Goal: Task Accomplishment & Management: Manage account settings

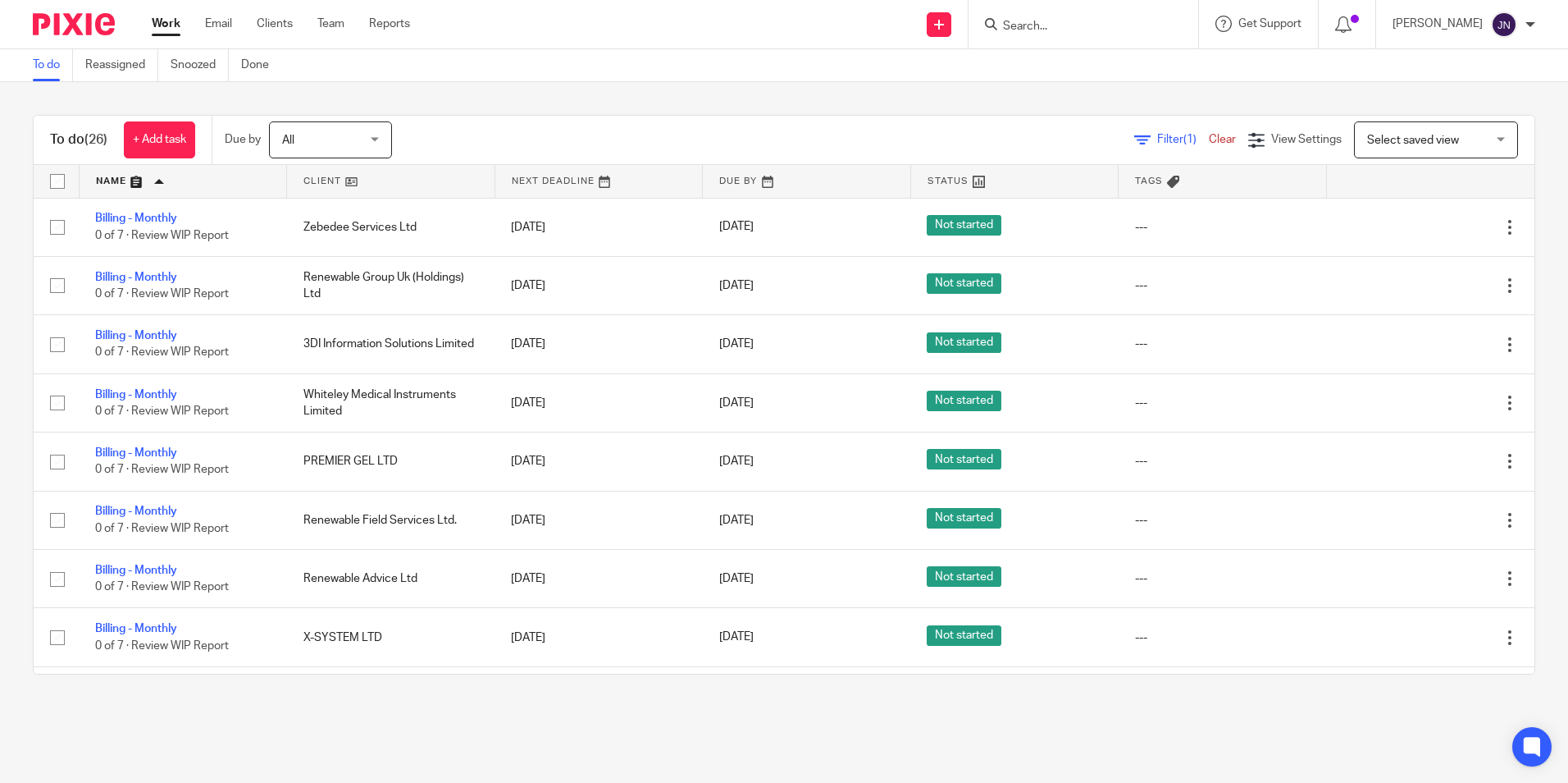
scroll to position [1313, 0]
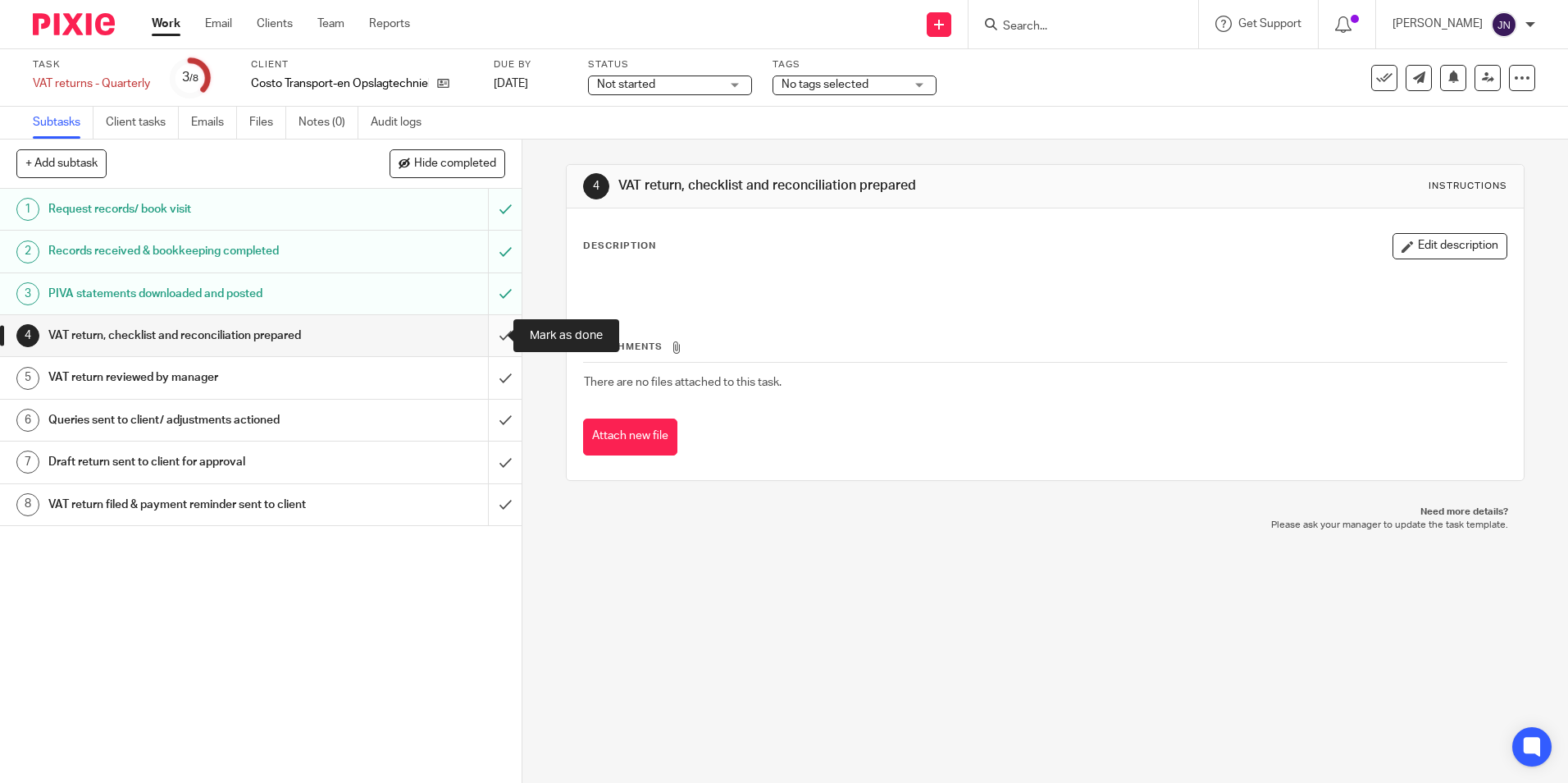
click at [492, 344] on input "submit" at bounding box center [260, 335] width 521 height 41
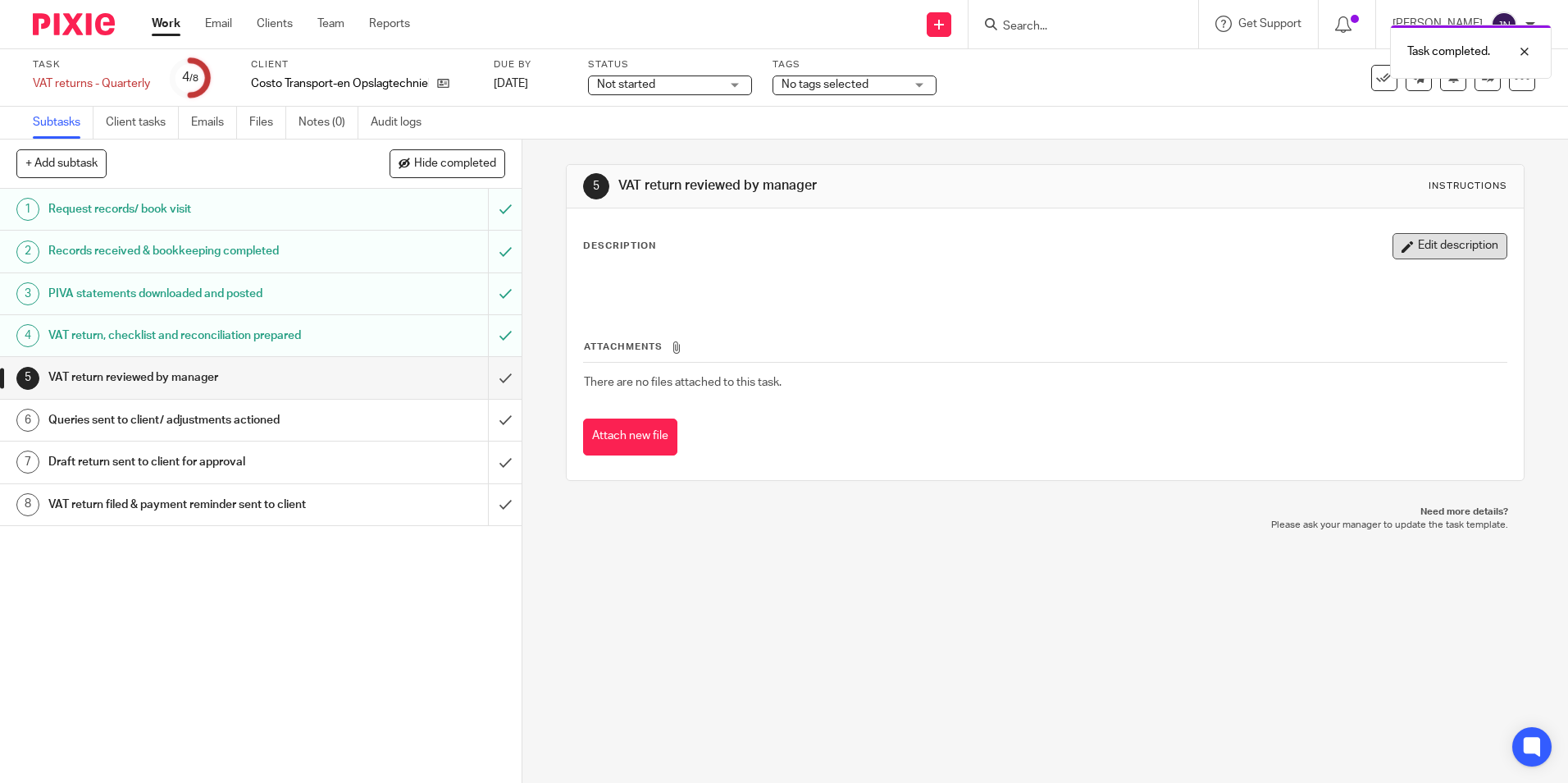
click at [1443, 247] on button "Edit description" at bounding box center [1449, 246] width 115 height 26
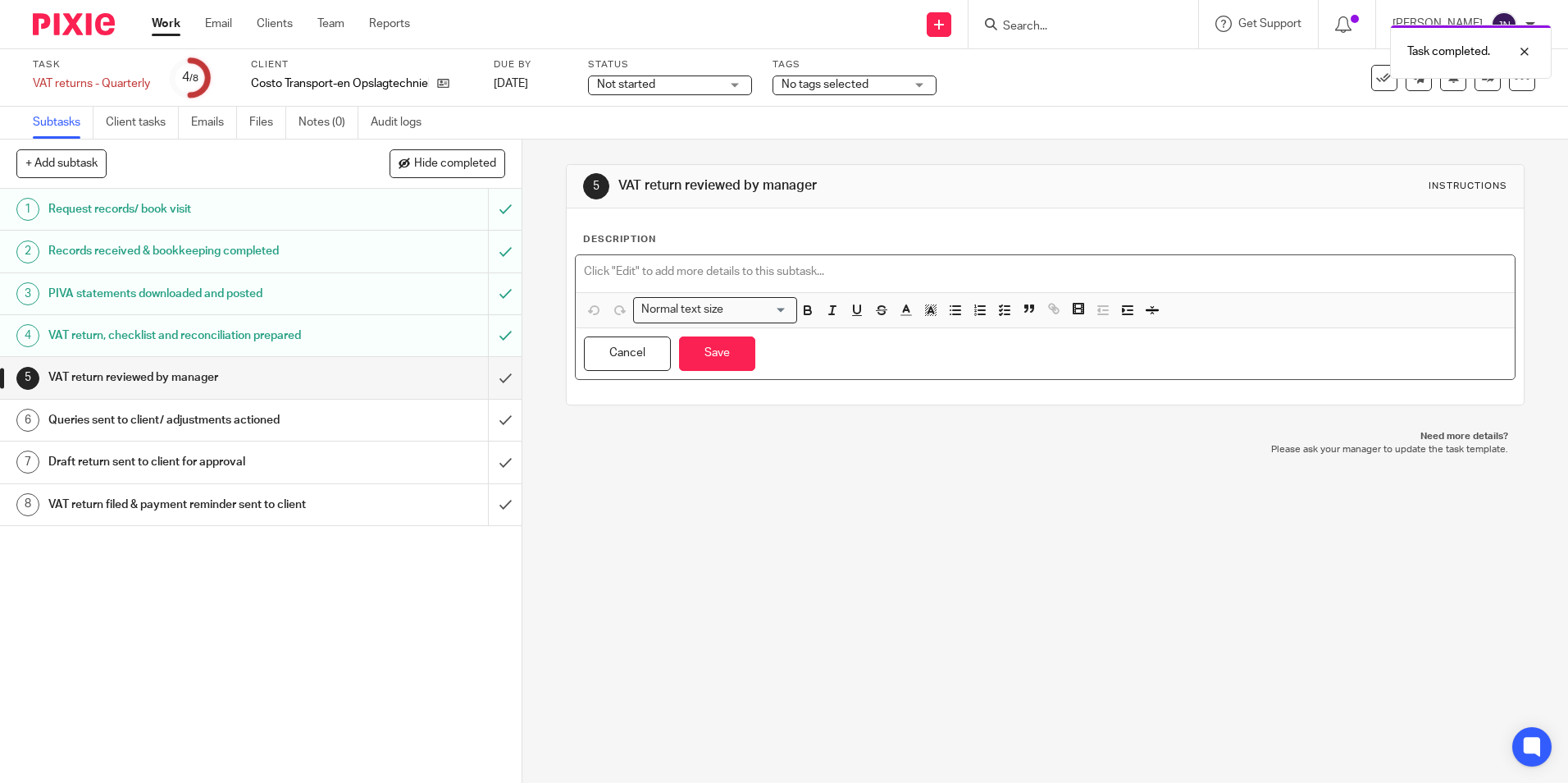
click at [790, 274] on p at bounding box center [1045, 272] width 922 height 17
paste div
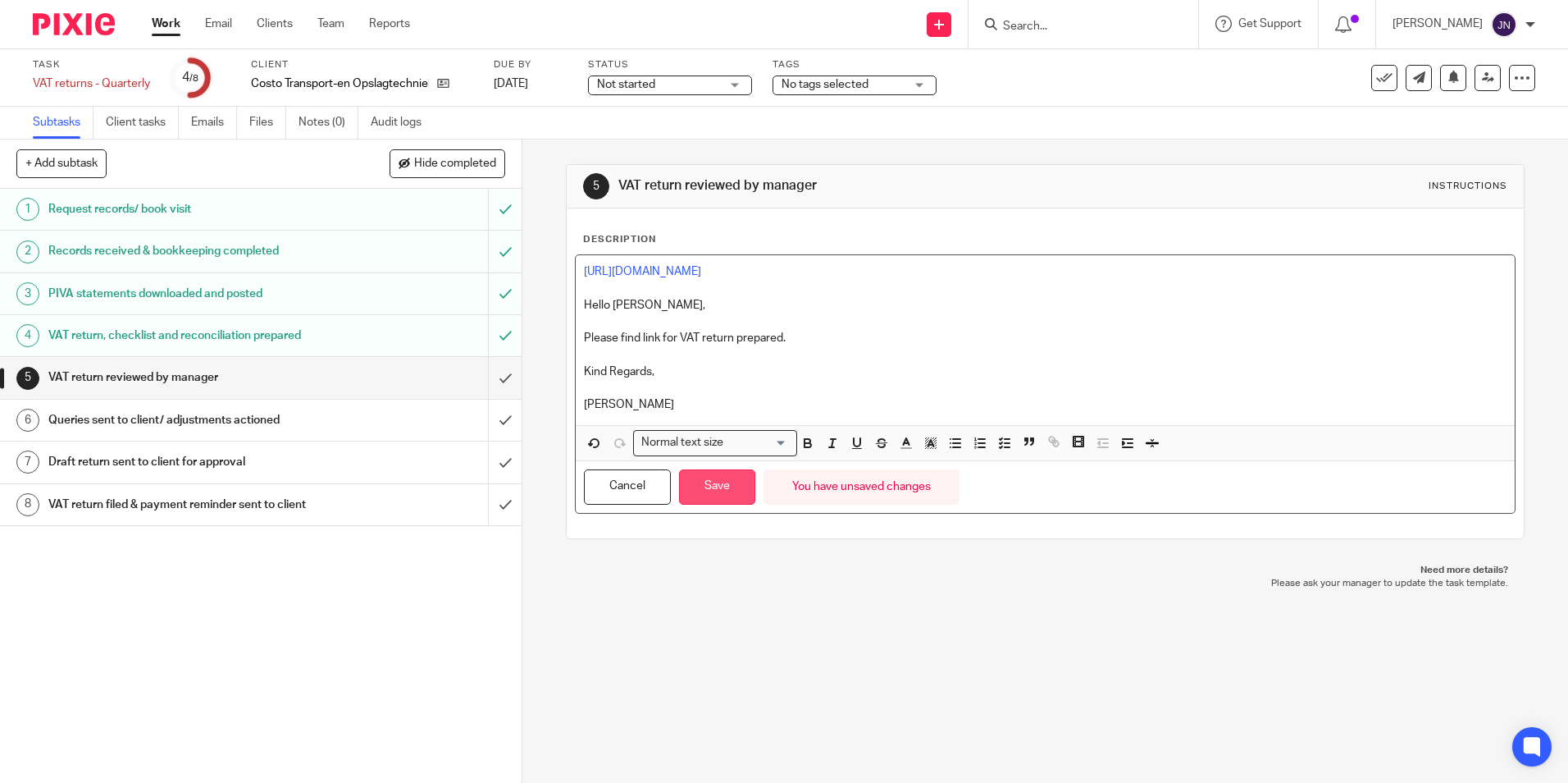
click at [717, 484] on button "Save" at bounding box center [716, 487] width 76 height 36
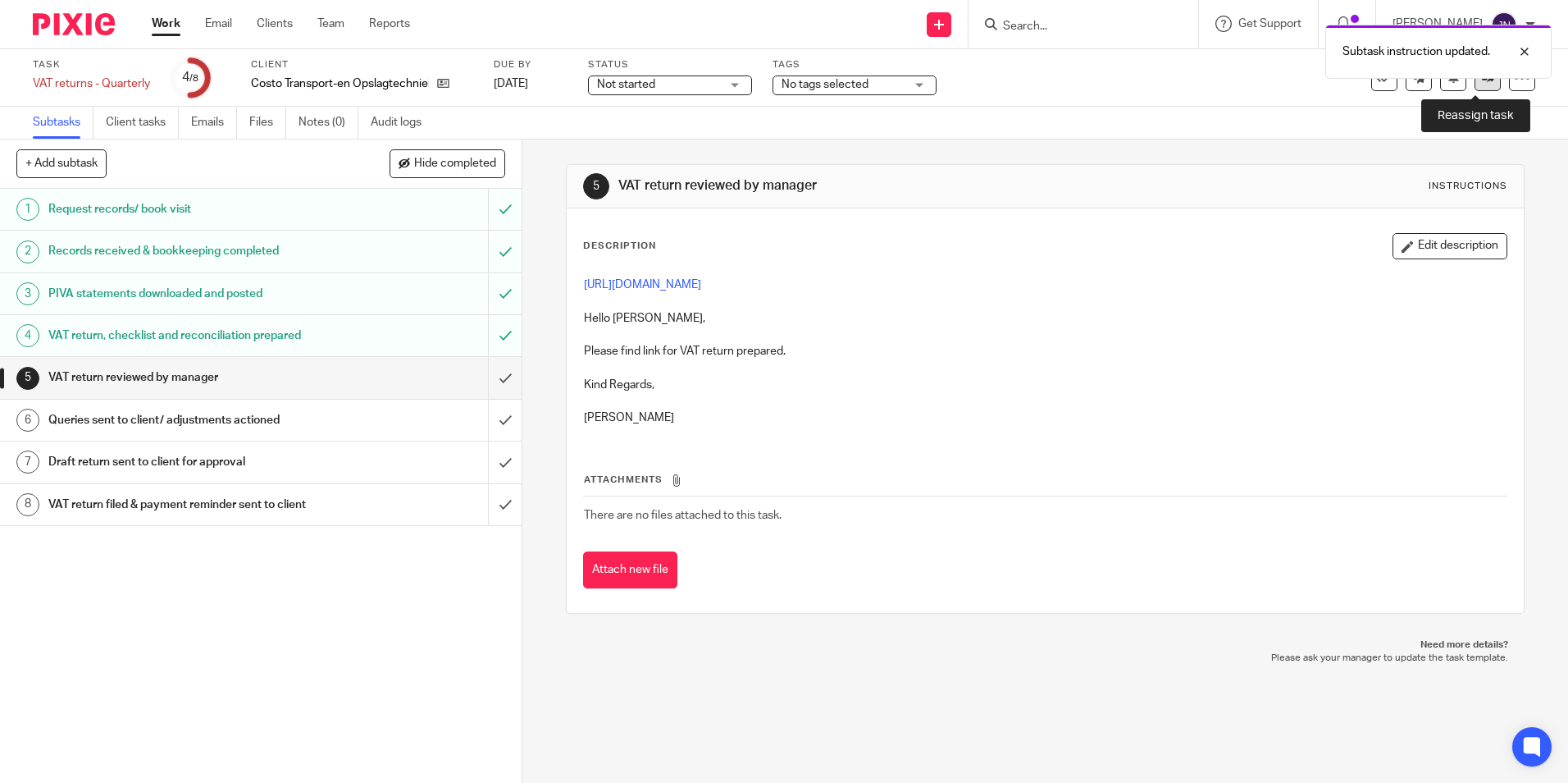
click at [1474, 88] on link at bounding box center [1487, 78] width 26 height 26
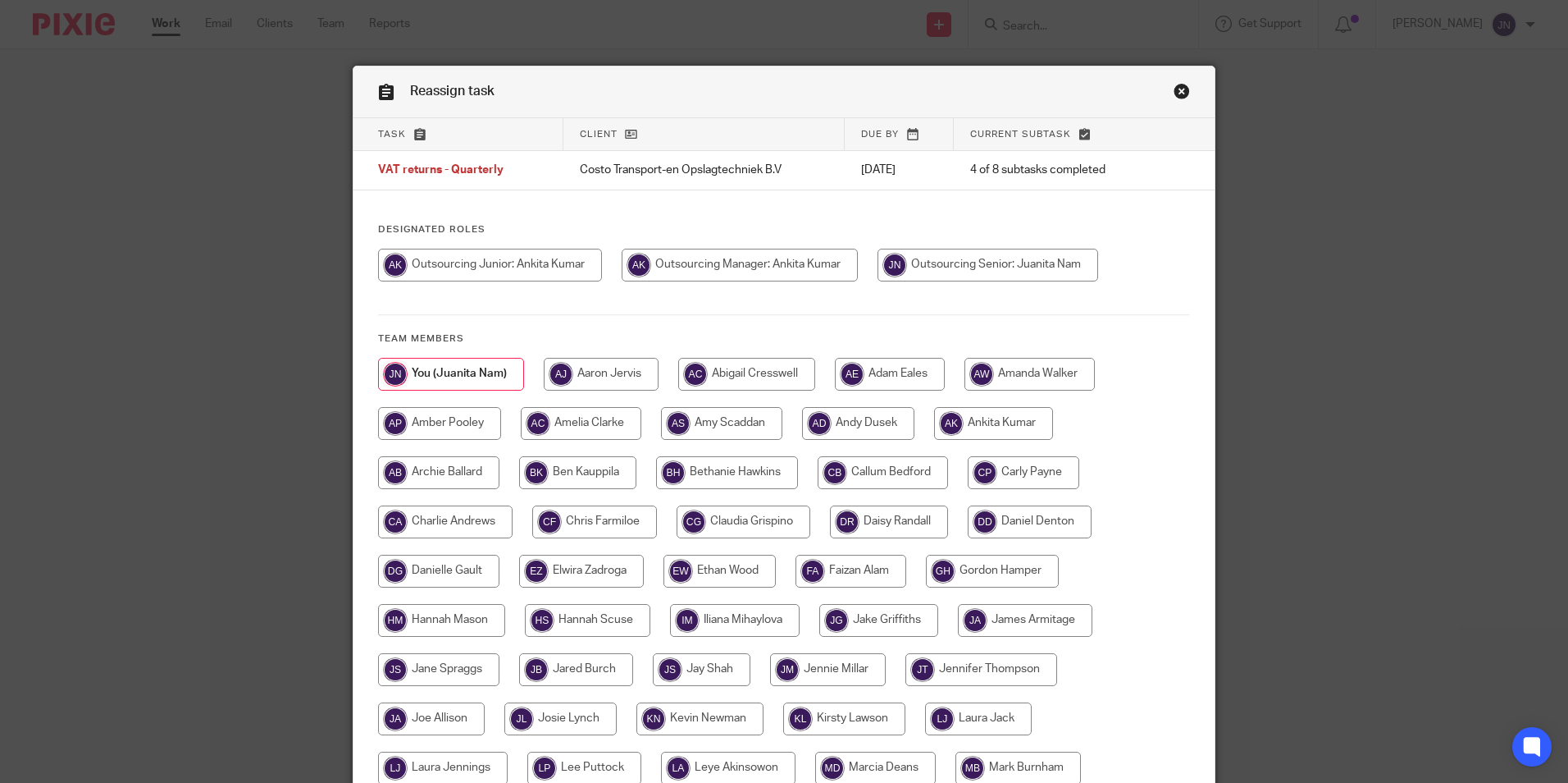
click at [757, 271] on input "radio" at bounding box center [740, 264] width 236 height 33
radio input "true"
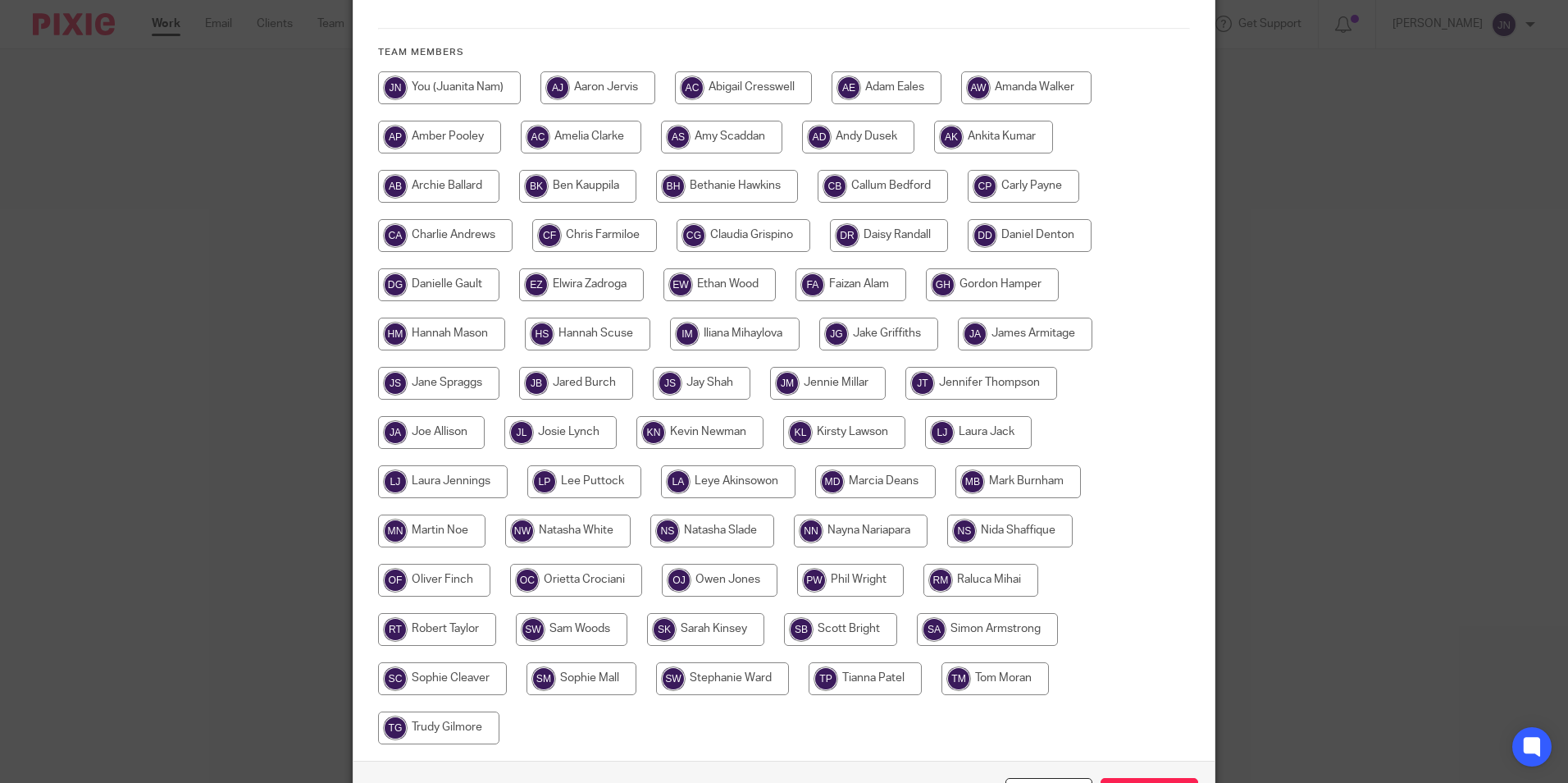
scroll to position [328, 0]
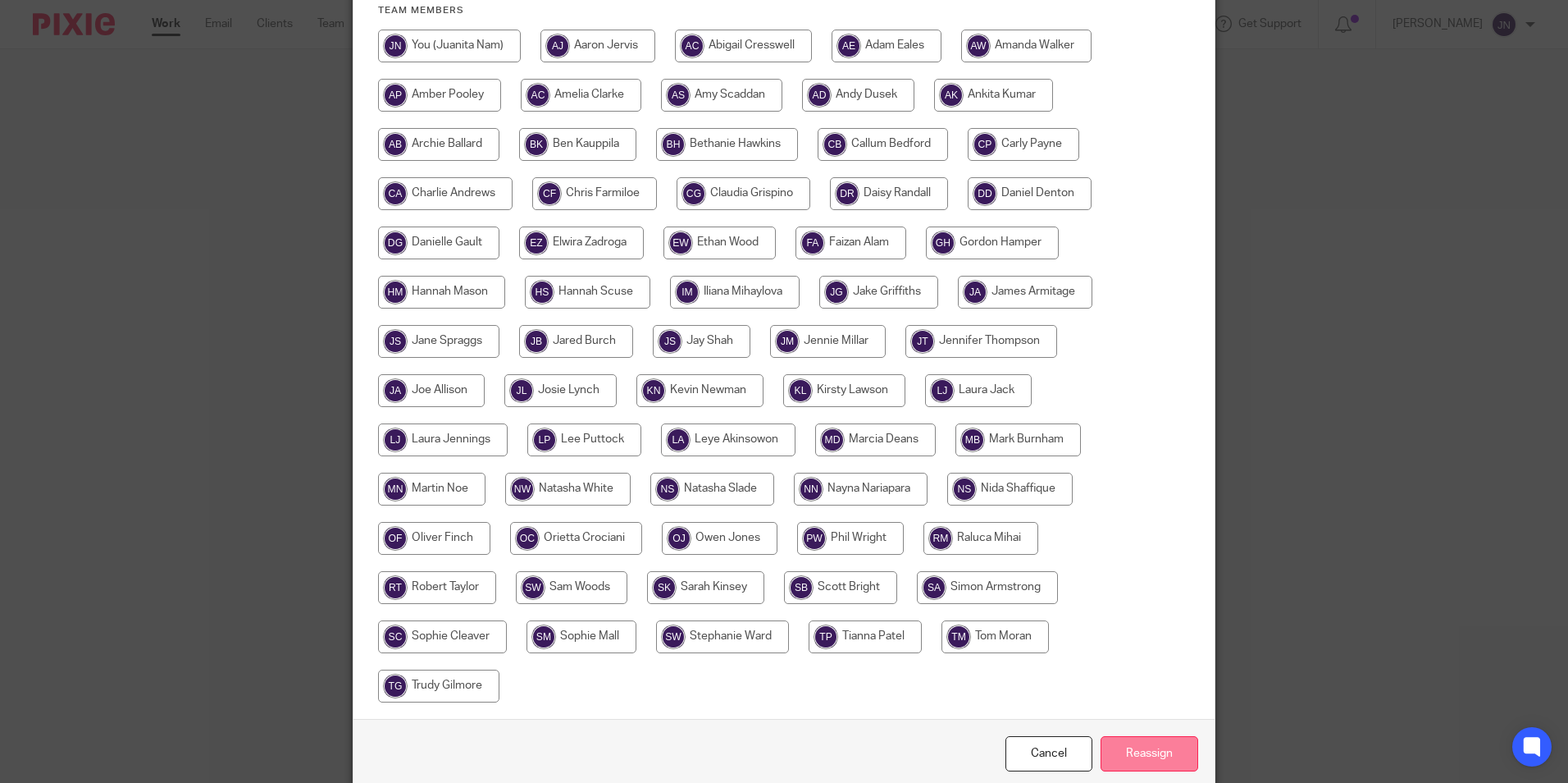
click at [1157, 764] on input "Reassign" at bounding box center [1150, 754] width 97 height 36
